Goal: Transaction & Acquisition: Obtain resource

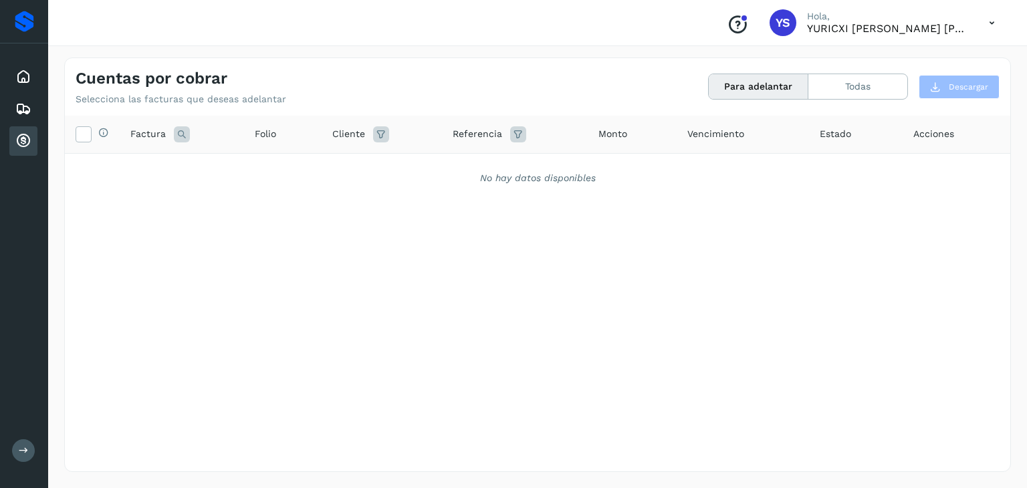
click at [8, 80] on div "Inicio Embarques Cuentas por cobrar" at bounding box center [24, 108] width 48 height 131
click at [25, 73] on icon at bounding box center [23, 77] width 16 height 16
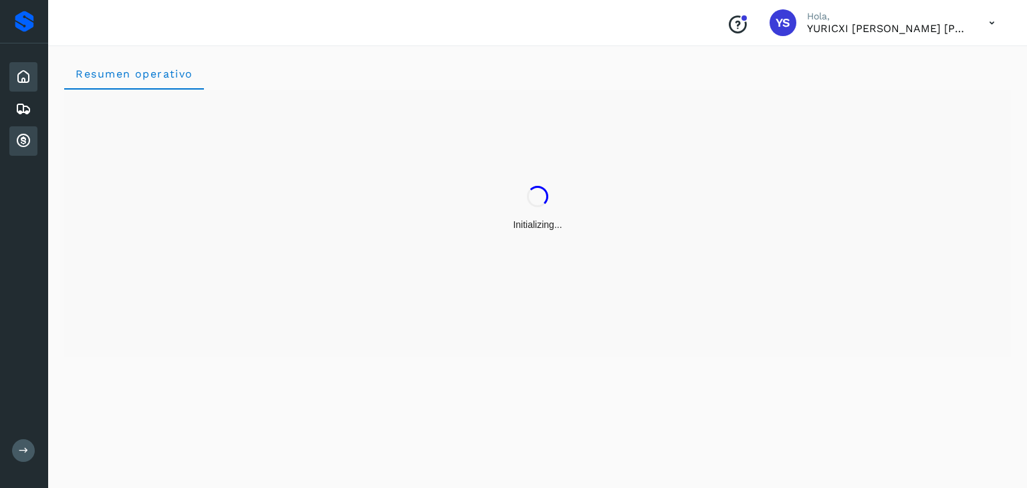
click at [30, 140] on icon at bounding box center [23, 141] width 16 height 16
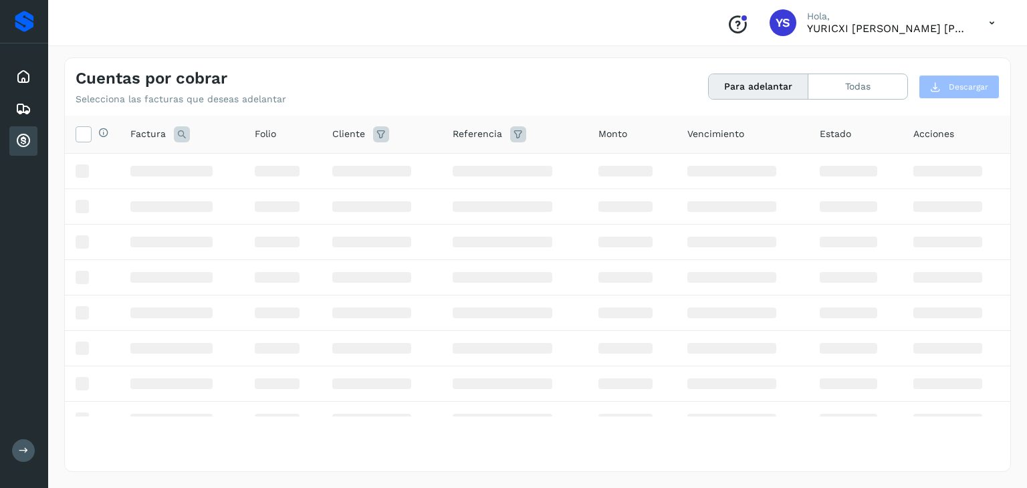
click at [483, 49] on div "Cuentas por cobrar Selecciona las facturas que deseas adelantar Para adelantar …" at bounding box center [537, 264] width 979 height 447
click at [21, 113] on icon at bounding box center [23, 109] width 16 height 16
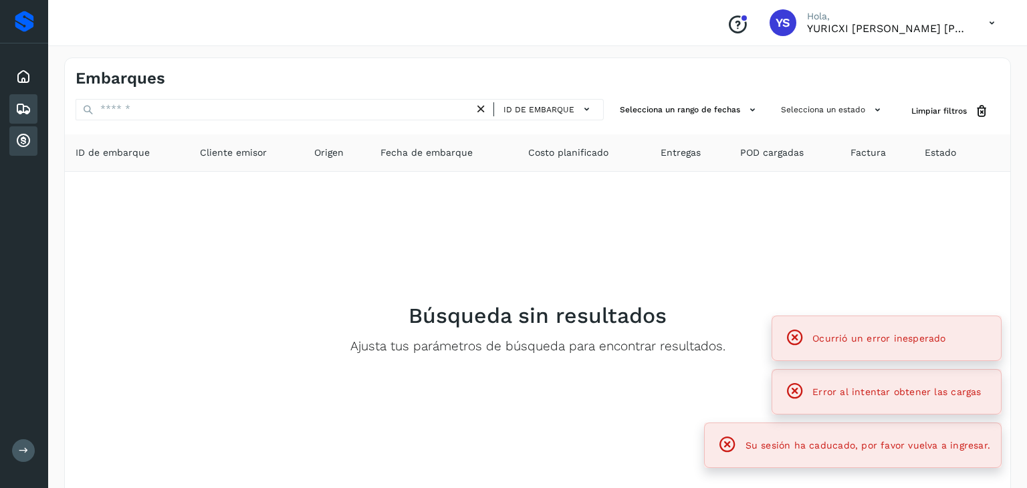
click at [11, 140] on div "Cuentas por cobrar" at bounding box center [23, 140] width 28 height 29
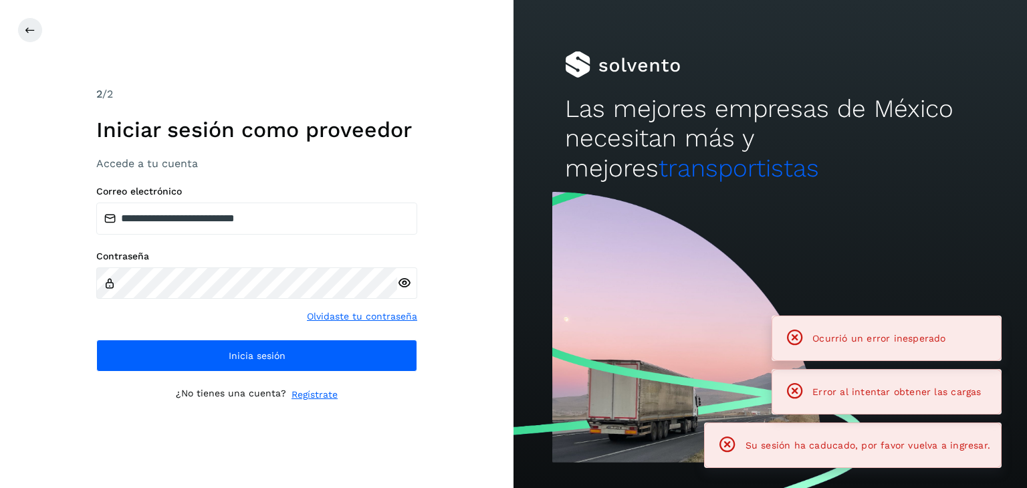
click at [225, 374] on div "**********" at bounding box center [256, 244] width 321 height 316
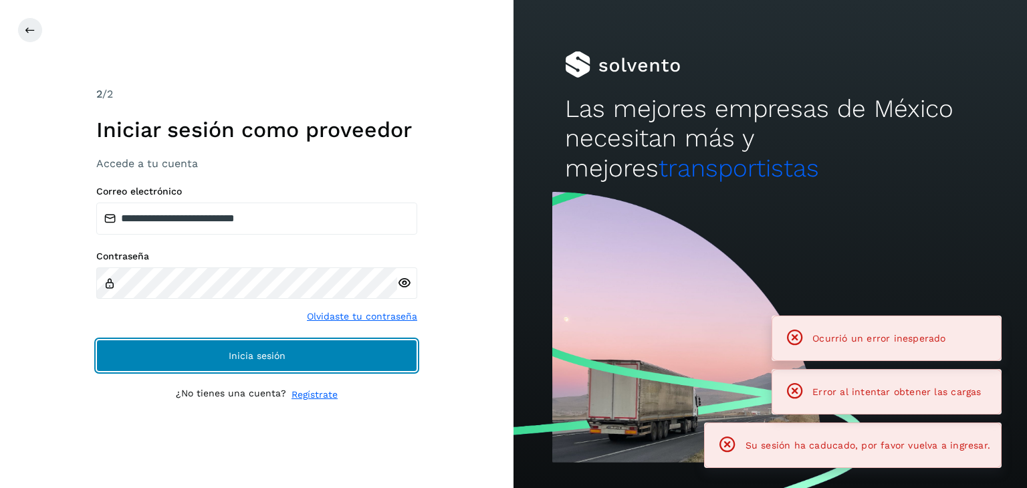
click at [238, 351] on span "Inicia sesión" at bounding box center [257, 355] width 57 height 9
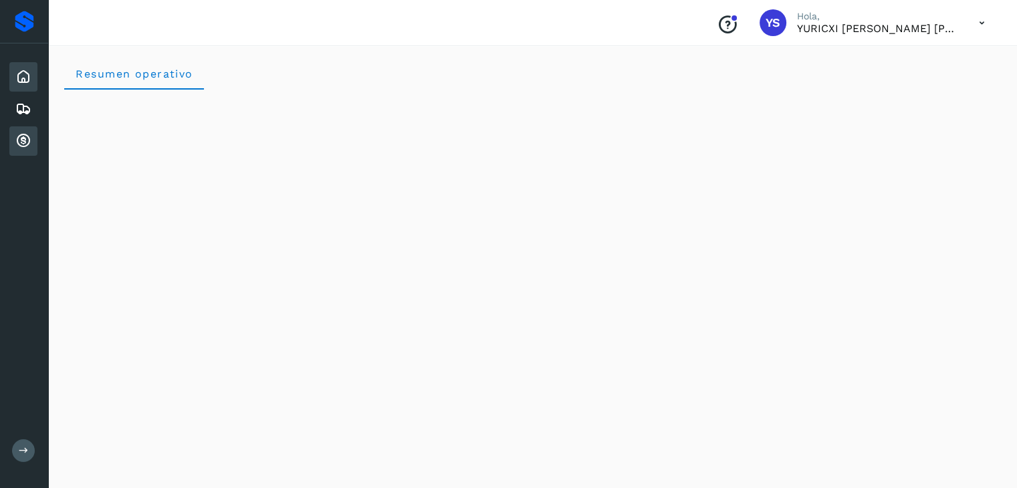
click at [21, 145] on icon at bounding box center [23, 141] width 16 height 16
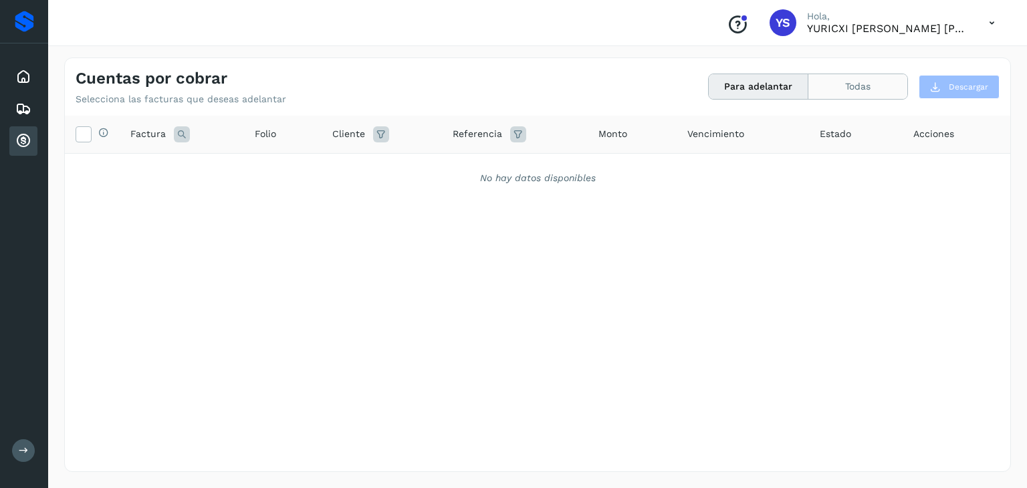
click at [875, 84] on button "Todas" at bounding box center [857, 86] width 99 height 25
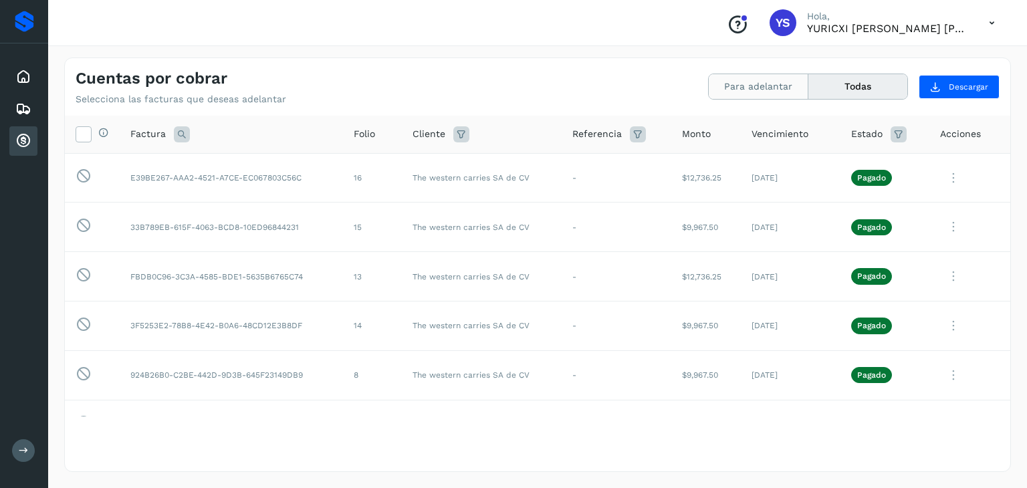
click at [768, 88] on button "Para adelantar" at bounding box center [759, 86] width 100 height 25
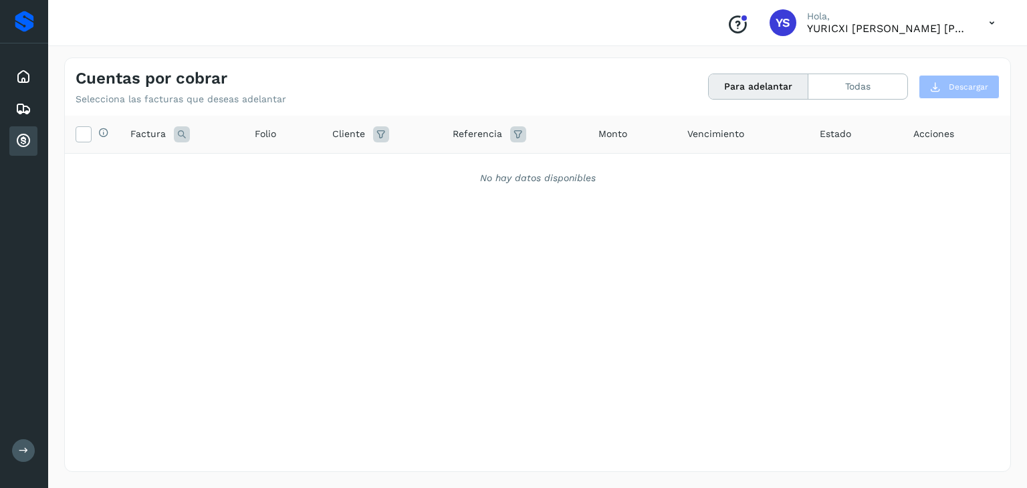
click at [189, 203] on div "Selecciona todas las facturas disponibles para adelanto Factura Folio Cliente R…" at bounding box center [537, 266] width 945 height 301
click at [36, 112] on div "Embarques" at bounding box center [23, 108] width 28 height 29
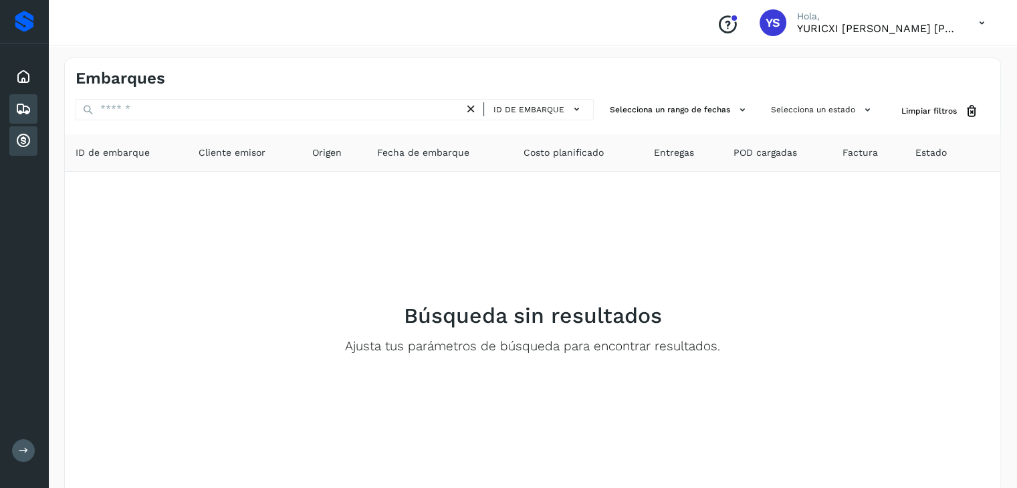
click at [32, 142] on div "Cuentas por cobrar" at bounding box center [23, 140] width 28 height 29
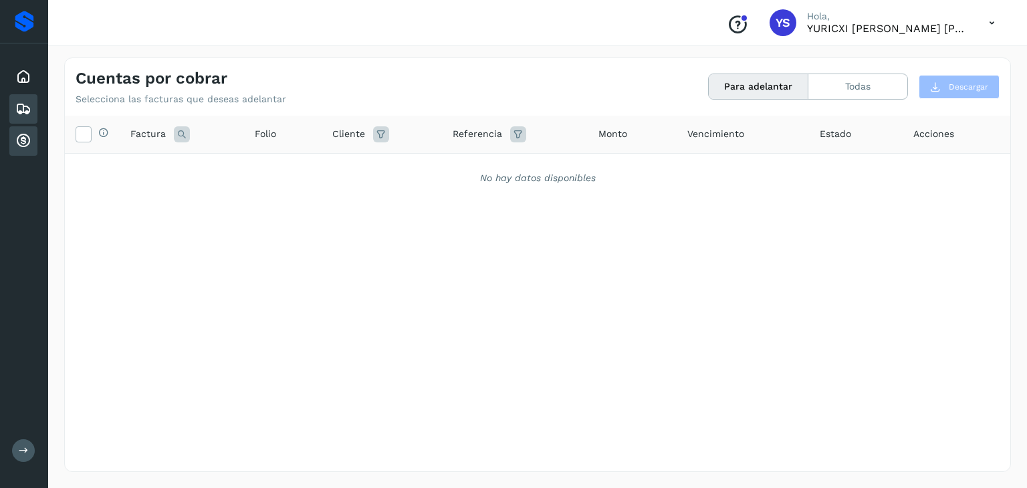
click at [27, 107] on icon at bounding box center [23, 109] width 16 height 16
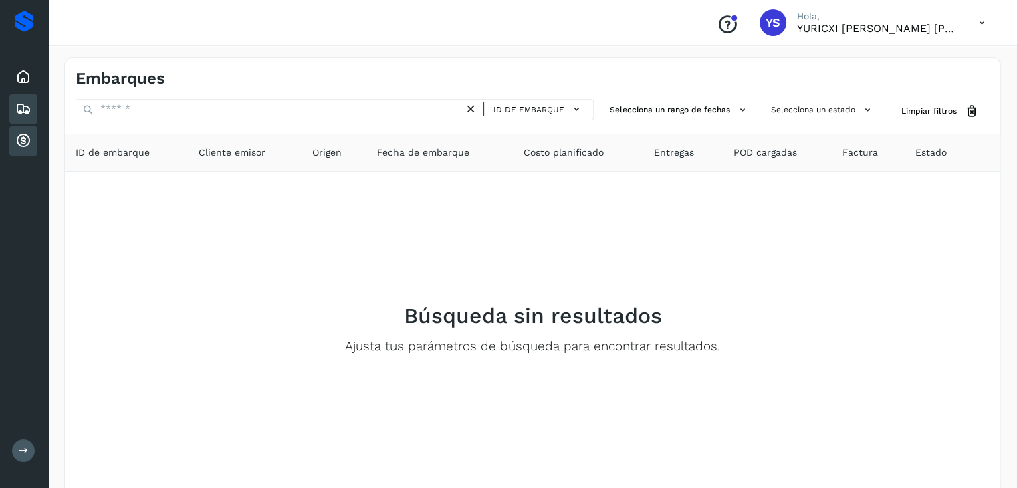
click at [23, 146] on icon at bounding box center [23, 141] width 16 height 16
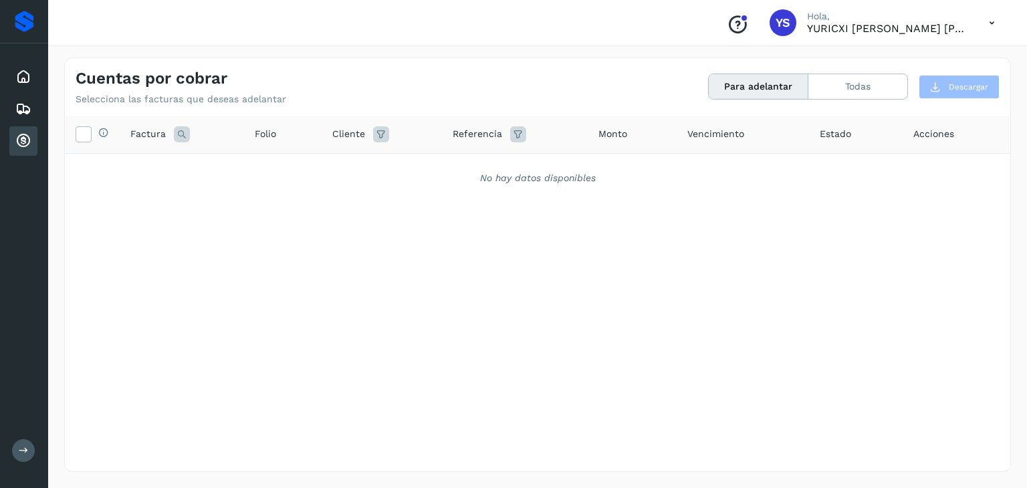
click at [477, 275] on div "Selecciona todas las facturas disponibles para adelanto Factura Folio Cliente R…" at bounding box center [537, 266] width 945 height 301
click at [398, 284] on div "Selecciona todas las facturas disponibles para adelanto Factura Folio Cliente R…" at bounding box center [537, 266] width 945 height 301
click at [854, 90] on button "Todas" at bounding box center [857, 86] width 99 height 25
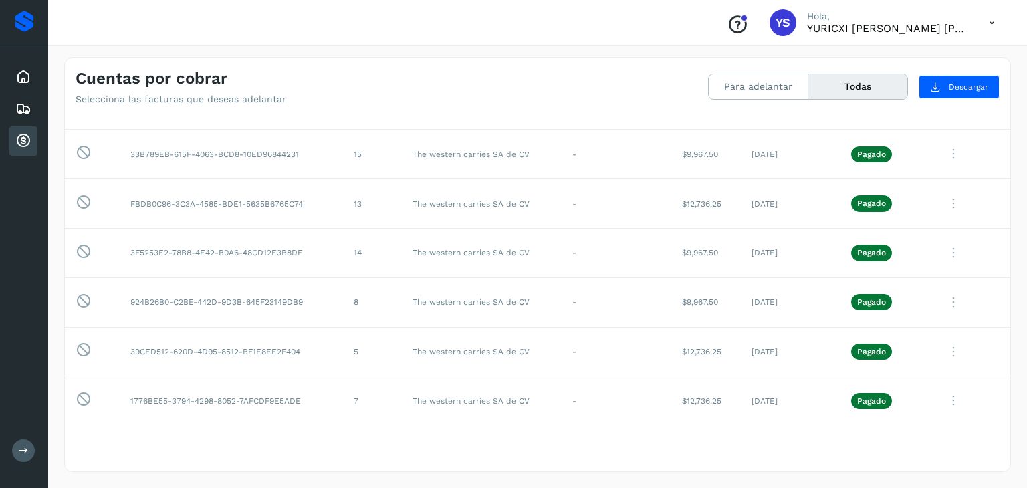
scroll to position [82, 0]
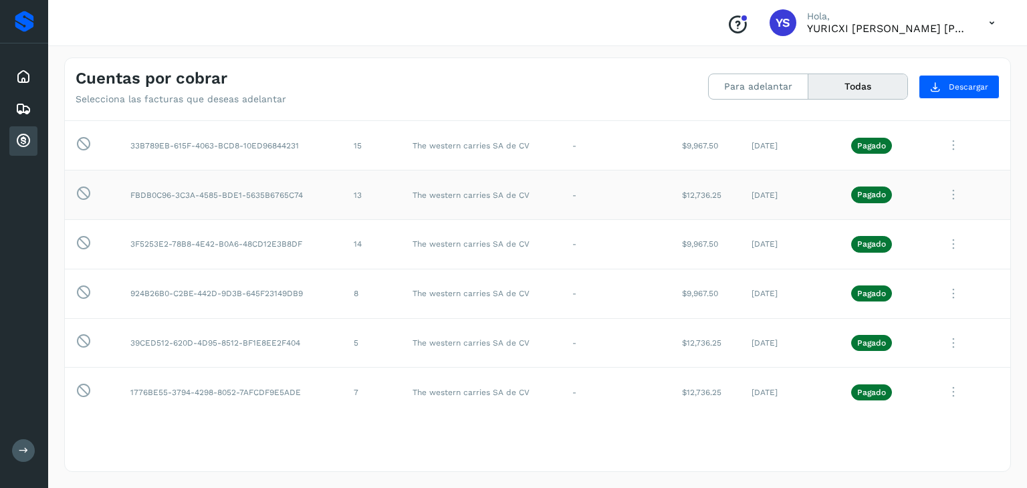
click at [944, 195] on icon at bounding box center [953, 194] width 27 height 27
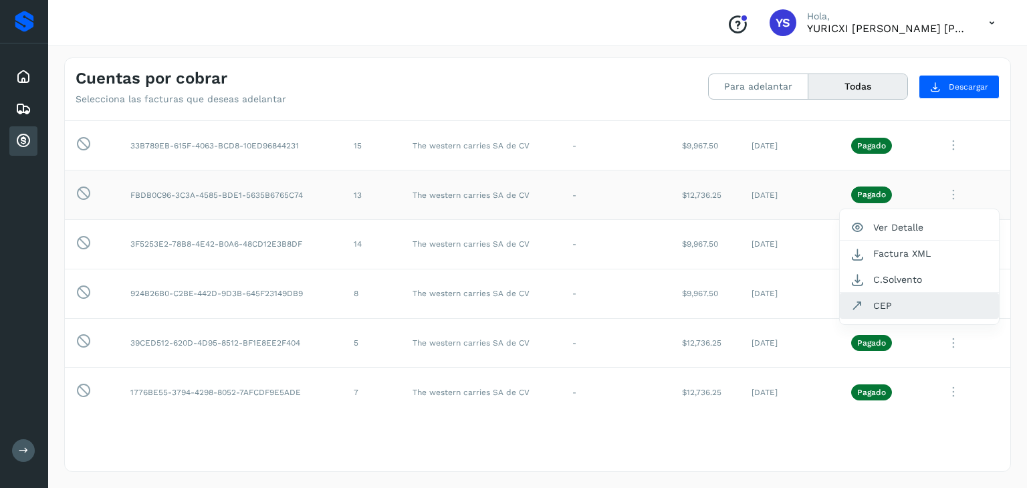
click at [889, 303] on button "CEP" at bounding box center [919, 305] width 159 height 25
